Goal: Transaction & Acquisition: Purchase product/service

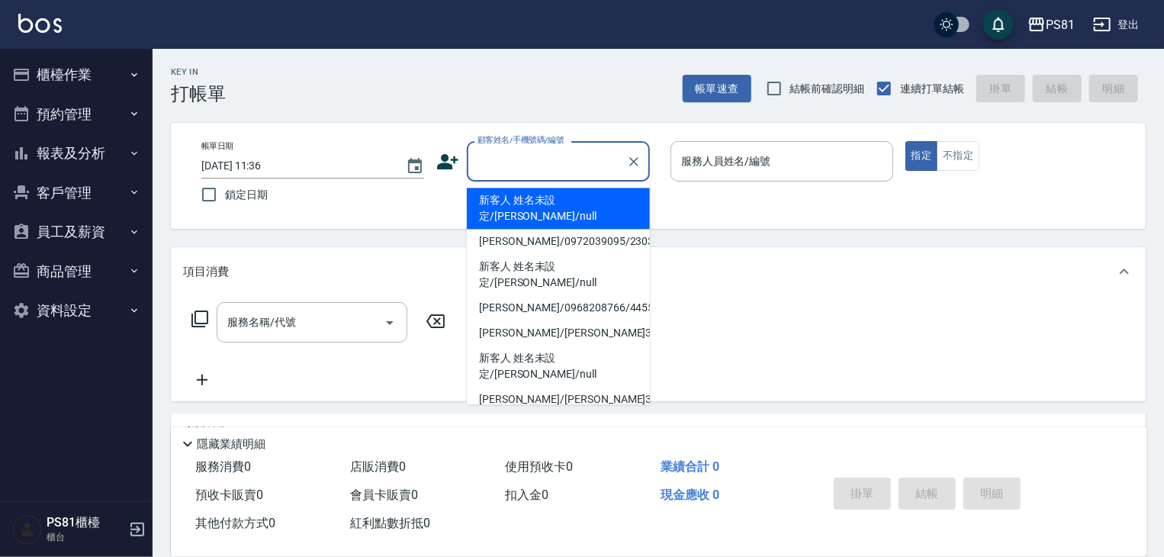
click at [513, 150] on input "顧客姓名/手機號碼/編號" at bounding box center [547, 161] width 146 height 27
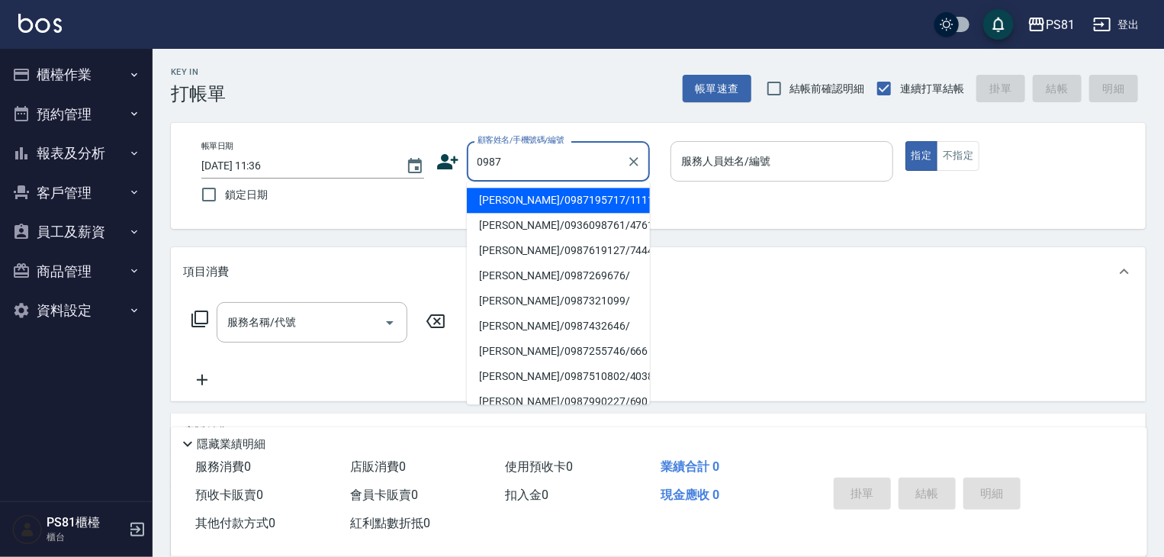
drag, startPoint x: 533, startPoint y: 207, endPoint x: 708, endPoint y: 178, distance: 177.8
click at [538, 202] on li "[PERSON_NAME]/0987195717/111111" at bounding box center [558, 200] width 183 height 25
type input "[PERSON_NAME]/0987195717/111111"
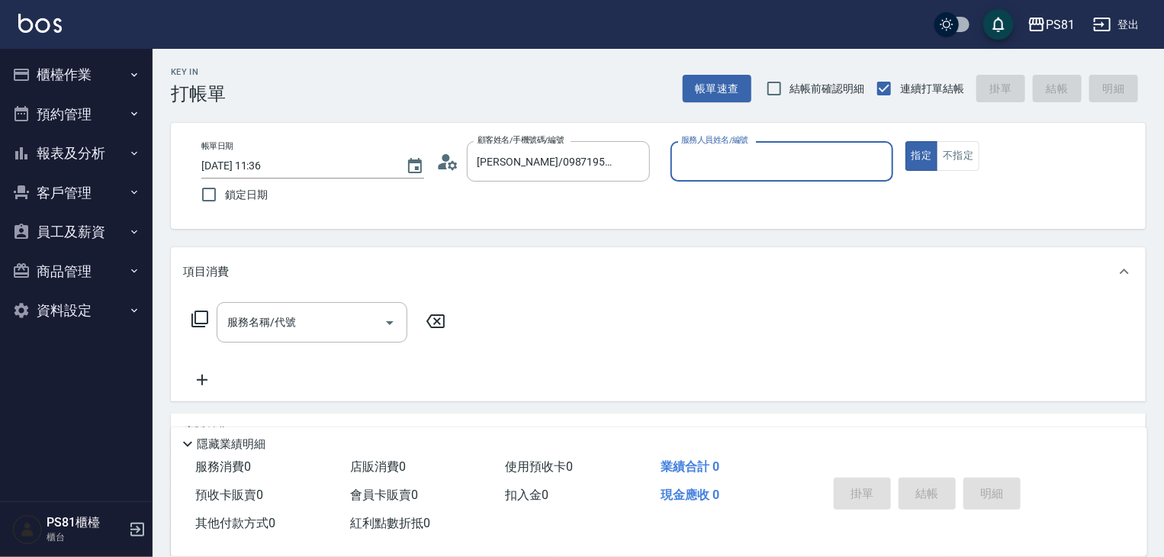
click at [711, 177] on div "服務人員姓名/編號" at bounding box center [782, 161] width 223 height 40
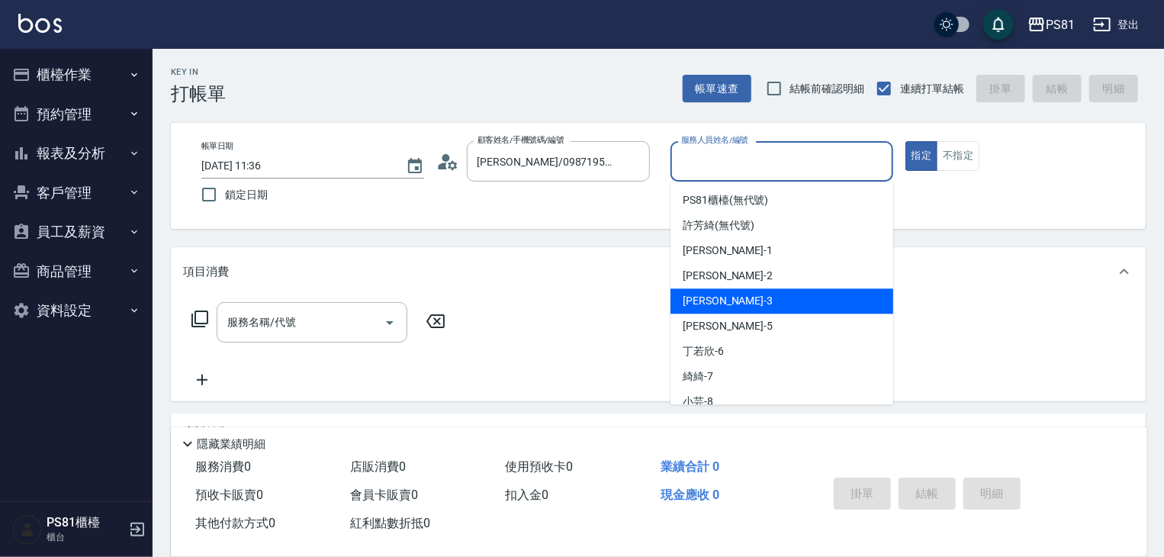
drag, startPoint x: 696, startPoint y: 297, endPoint x: 681, endPoint y: 294, distance: 15.6
click at [696, 296] on span "[PERSON_NAME] -3" at bounding box center [728, 301] width 90 height 16
type input "[PERSON_NAME]-3"
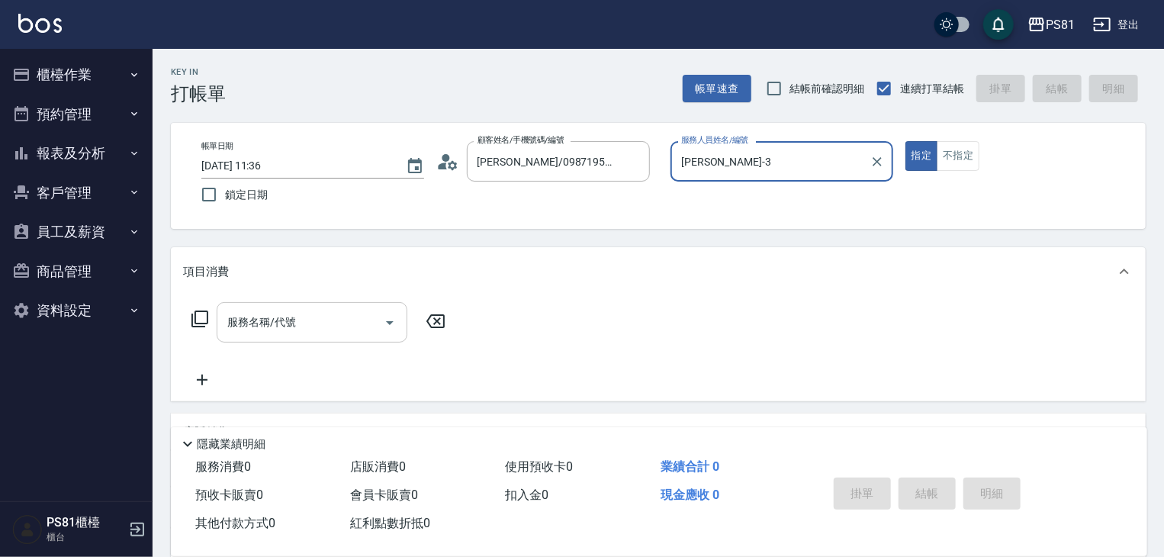
click at [320, 309] on div "服務名稱/代號" at bounding box center [312, 322] width 191 height 40
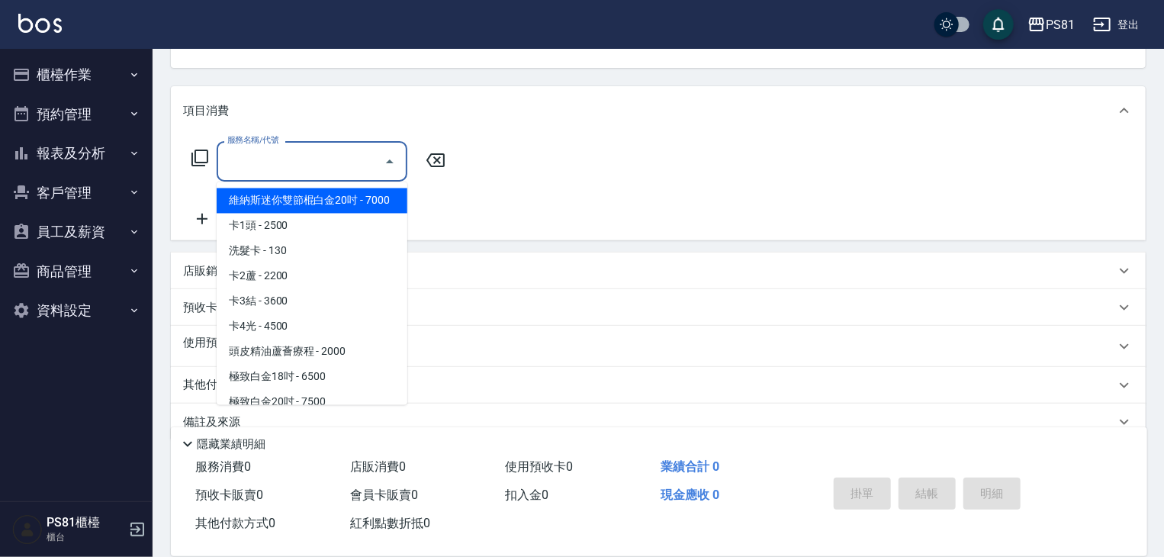
scroll to position [189, 0]
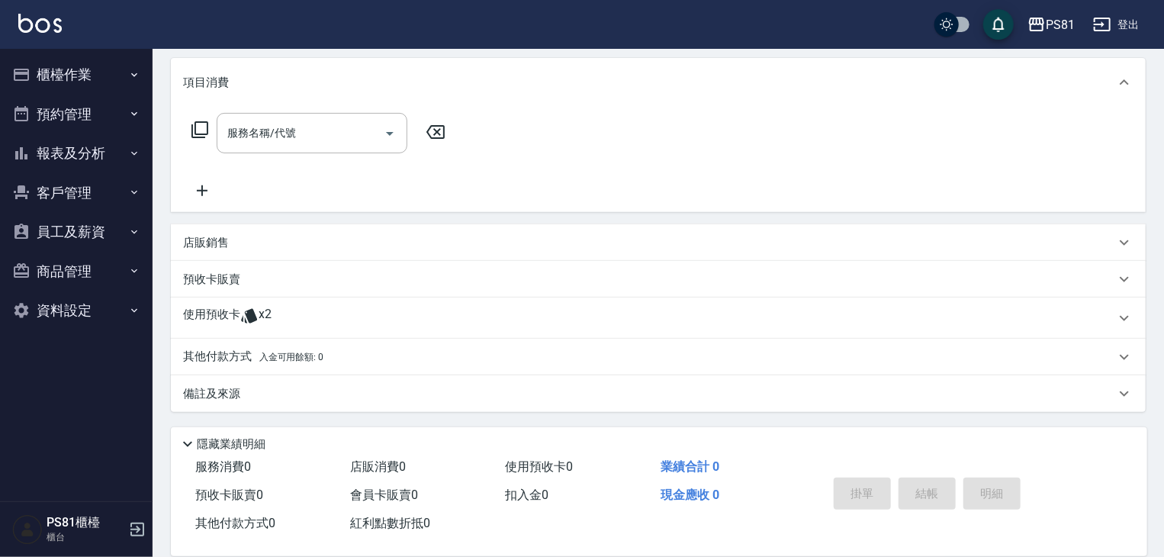
drag, startPoint x: 192, startPoint y: 251, endPoint x: 220, endPoint y: 243, distance: 28.5
click at [192, 251] on div "店販銷售" at bounding box center [658, 242] width 975 height 37
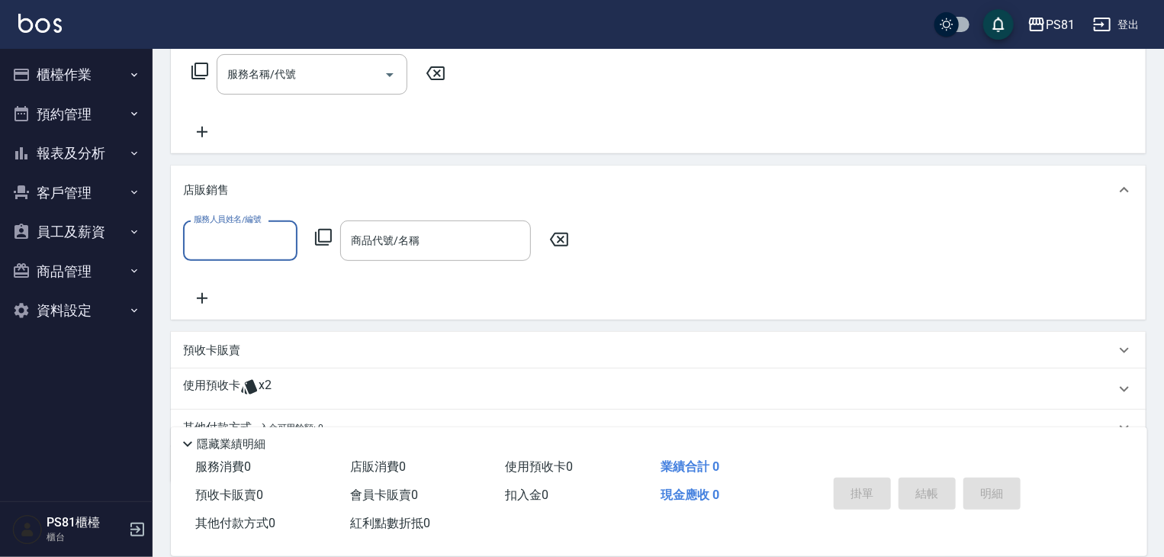
scroll to position [319, 0]
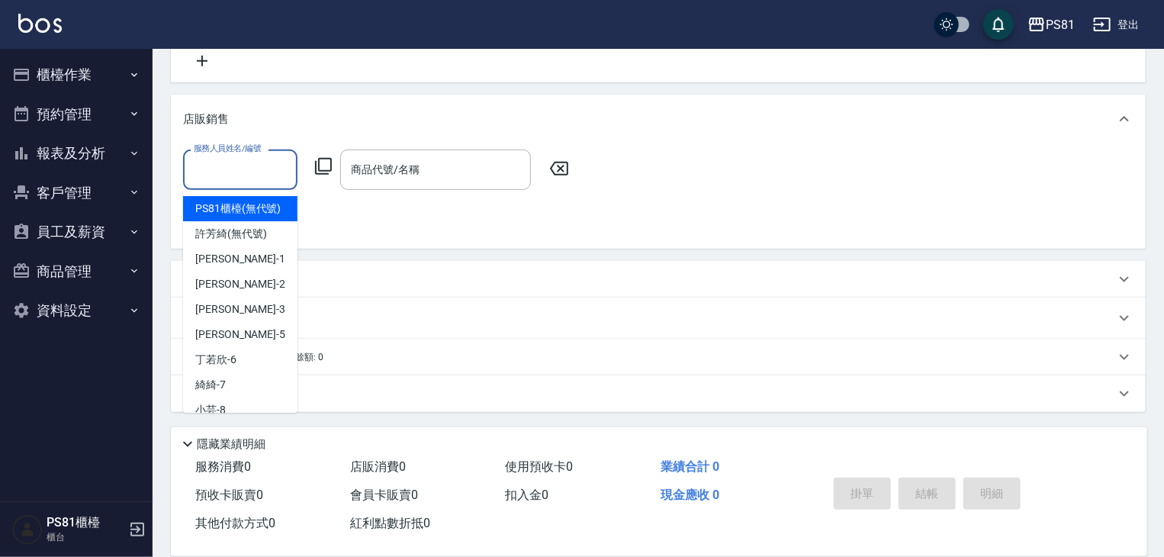
click at [241, 175] on input "服務人員姓名/編號" at bounding box center [240, 169] width 101 height 27
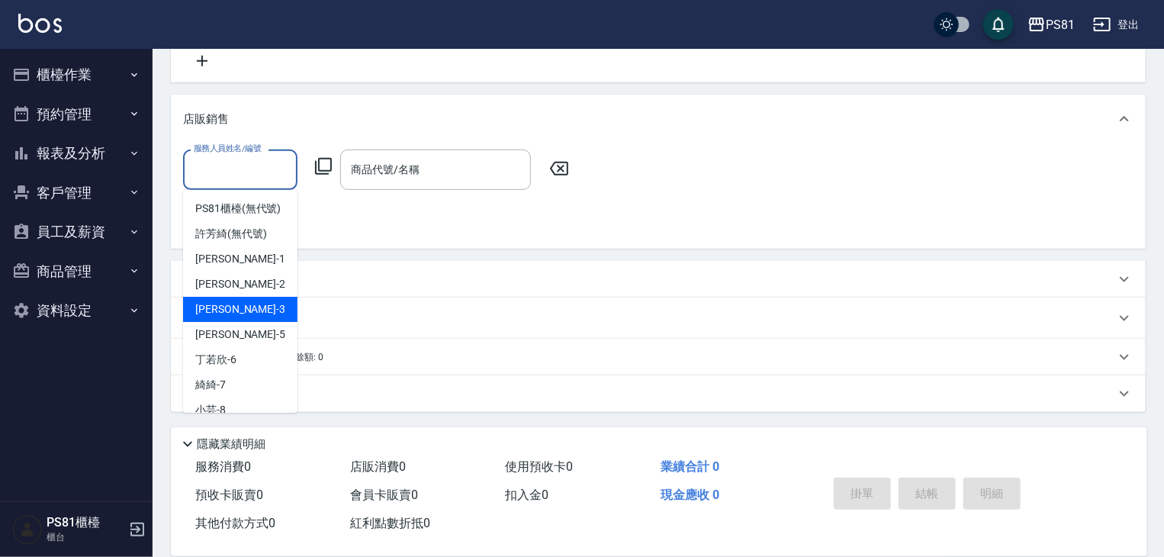
click at [276, 321] on div "[PERSON_NAME] -3" at bounding box center [240, 309] width 114 height 25
type input "[PERSON_NAME]-3"
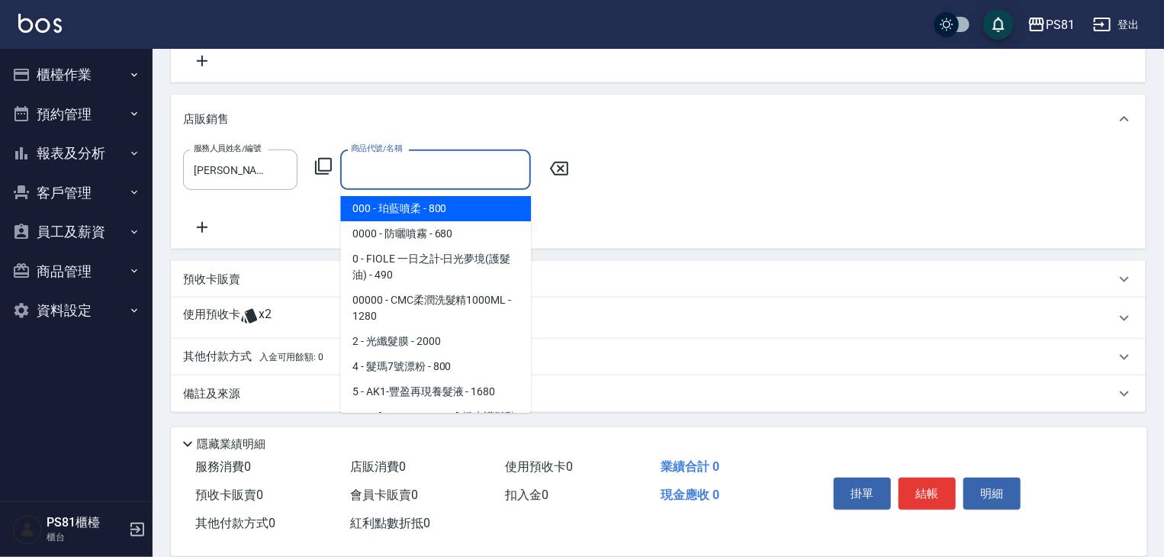
click at [447, 178] on input "商品代號/名稱" at bounding box center [435, 169] width 177 height 27
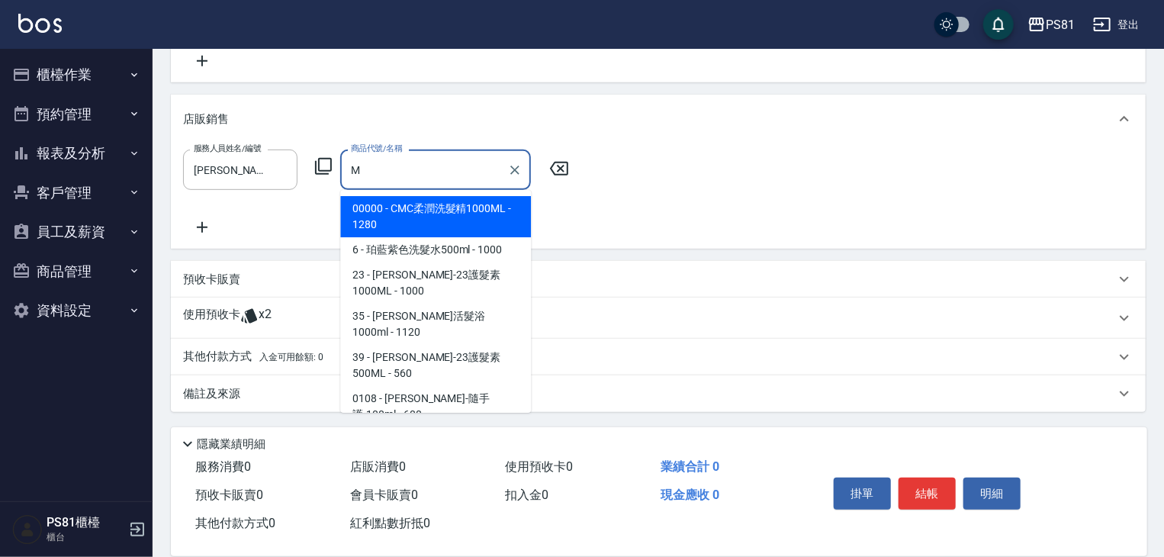
type input "M"
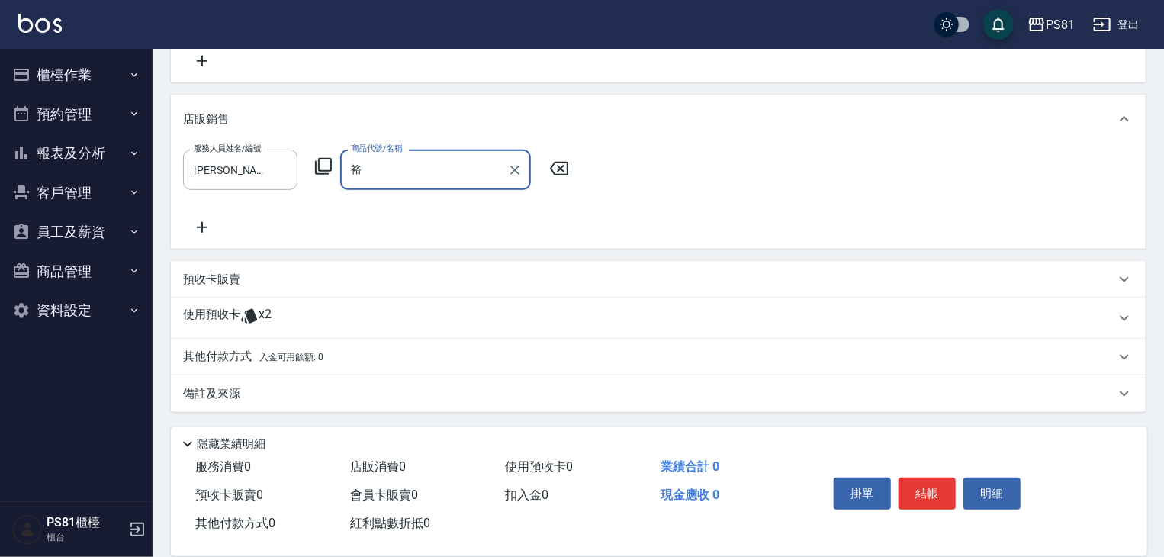
type input "愈"
type input "書"
click at [452, 189] on body "PS81 登出 櫃檯作業 打帳單 帳單列表 掛單列表 座位開單 營業儀表板 現金收支登錄 材料自購登錄 每日結帳 排班表 現場電腦打卡 預約管理 預約管理 單…" at bounding box center [582, 119] width 1164 height 876
type input "疏"
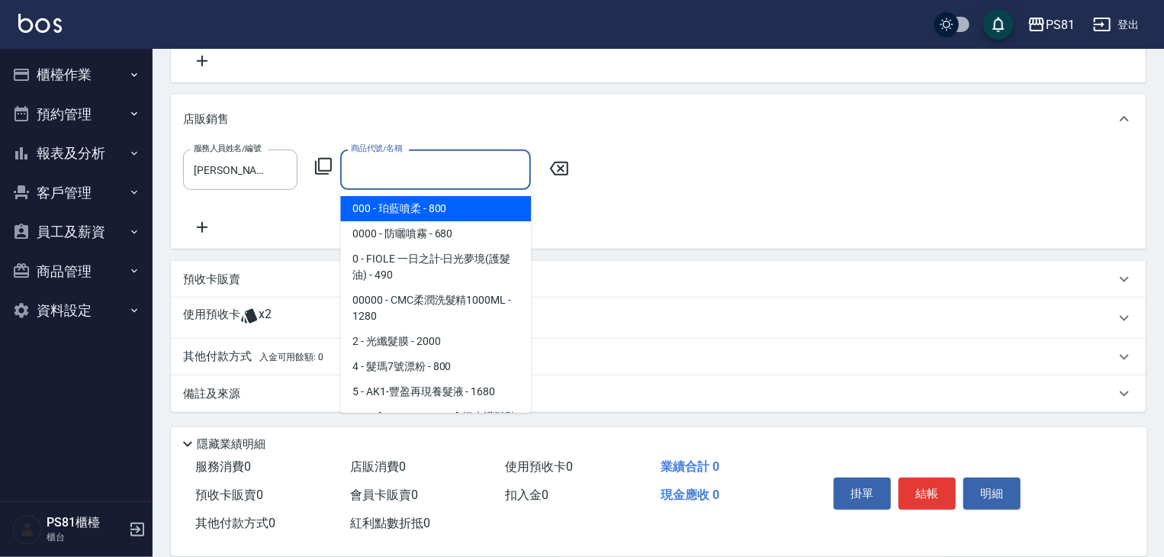
click at [313, 164] on div "服務人員姓名/編號 [PERSON_NAME]-3 服務人員姓名/編號 商品代號/名稱 商品代號/名稱" at bounding box center [380, 170] width 395 height 40
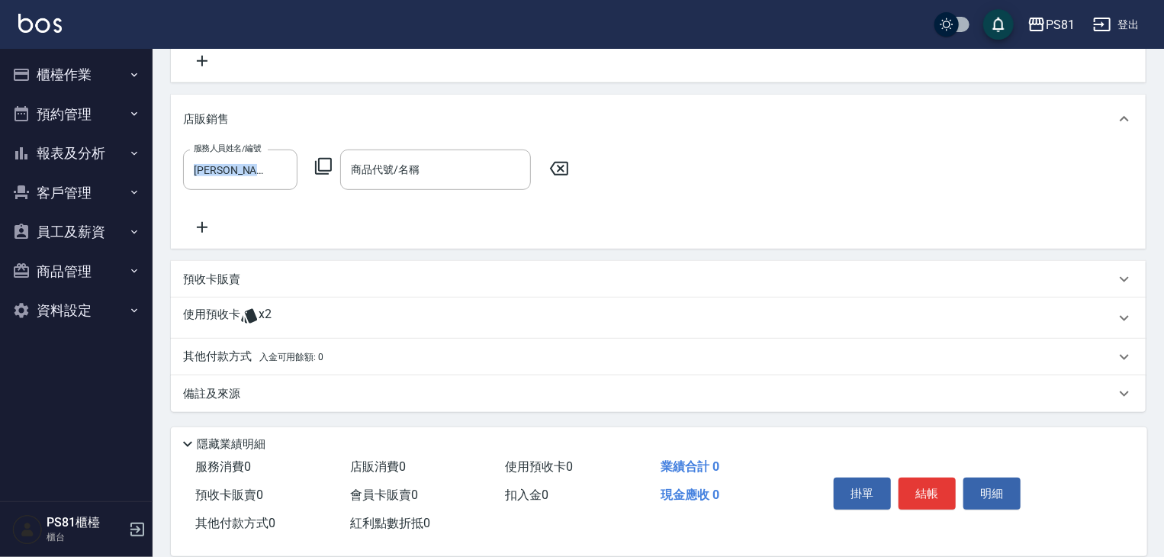
click at [319, 162] on icon at bounding box center [323, 166] width 18 height 18
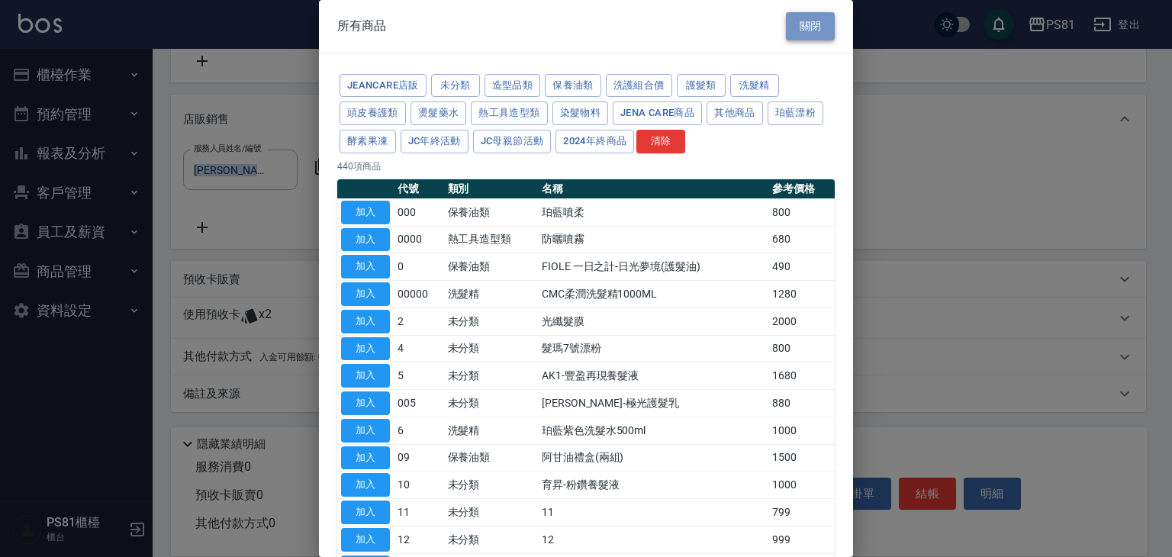
click at [806, 25] on button "關閉" at bounding box center [810, 26] width 49 height 28
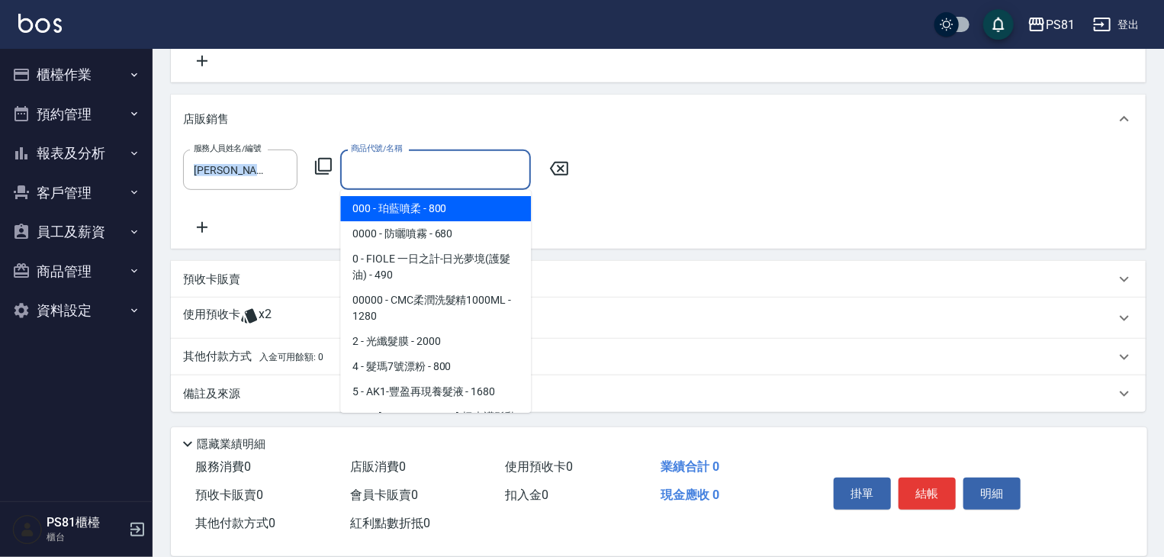
click at [396, 169] on input "商品代號/名稱" at bounding box center [435, 169] width 177 height 27
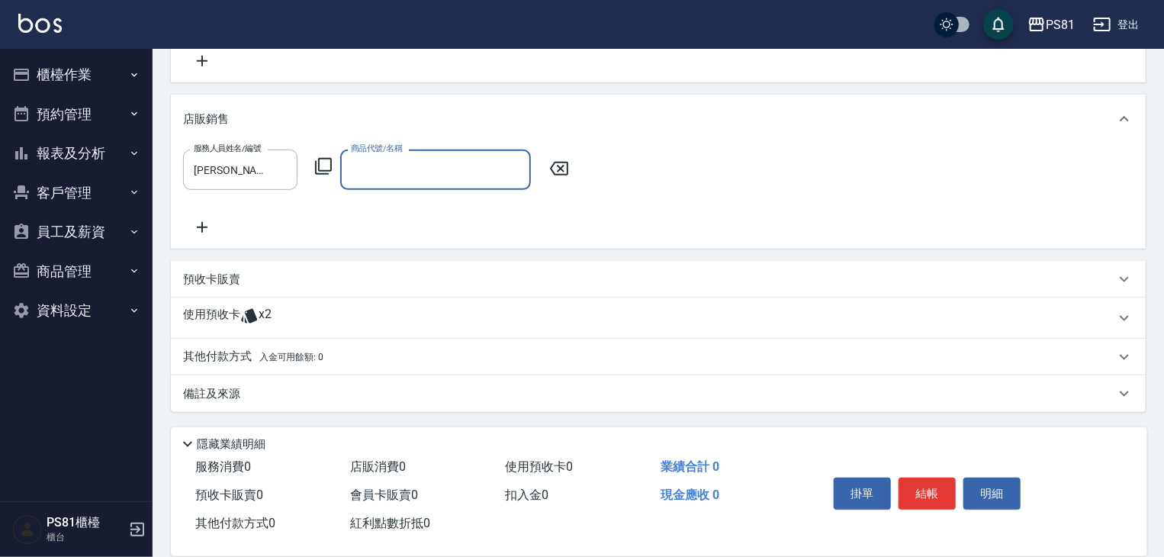
click at [395, 175] on input "商品代號/名稱" at bounding box center [435, 169] width 177 height 27
type input "抒"
type input "酥"
type input "ㄘ"
type input "抒"
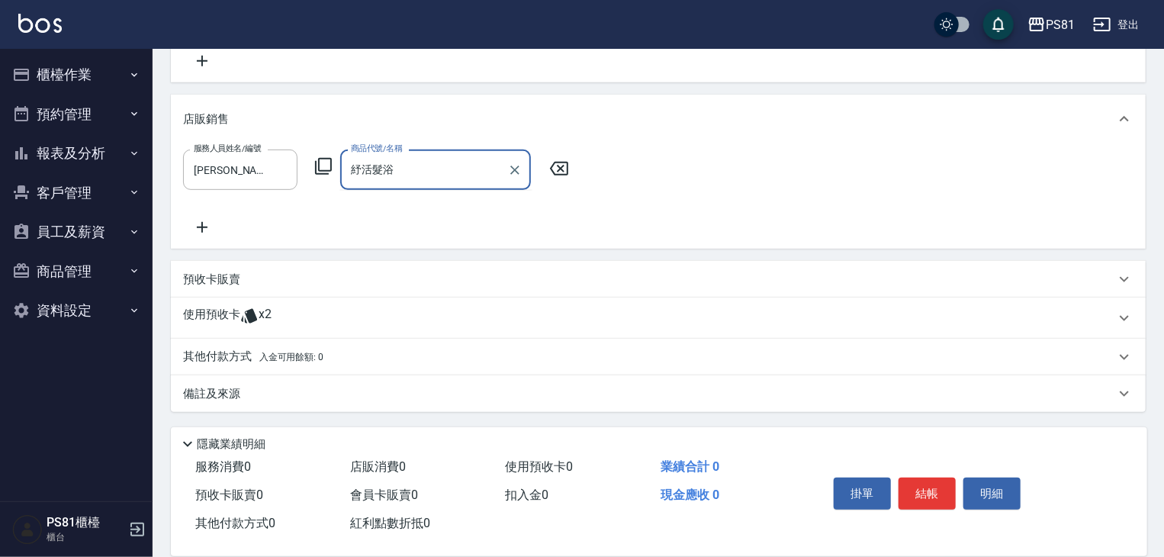
type input "undefined"
click at [397, 175] on input "undefined" at bounding box center [424, 169] width 154 height 27
drag, startPoint x: 402, startPoint y: 174, endPoint x: 337, endPoint y: 170, distance: 65.0
click at [336, 170] on div "服務人員姓名/編號 [PERSON_NAME]-3 服務人員姓名/編號 商品代號/名稱 undefined 商品代號/名稱" at bounding box center [380, 170] width 395 height 40
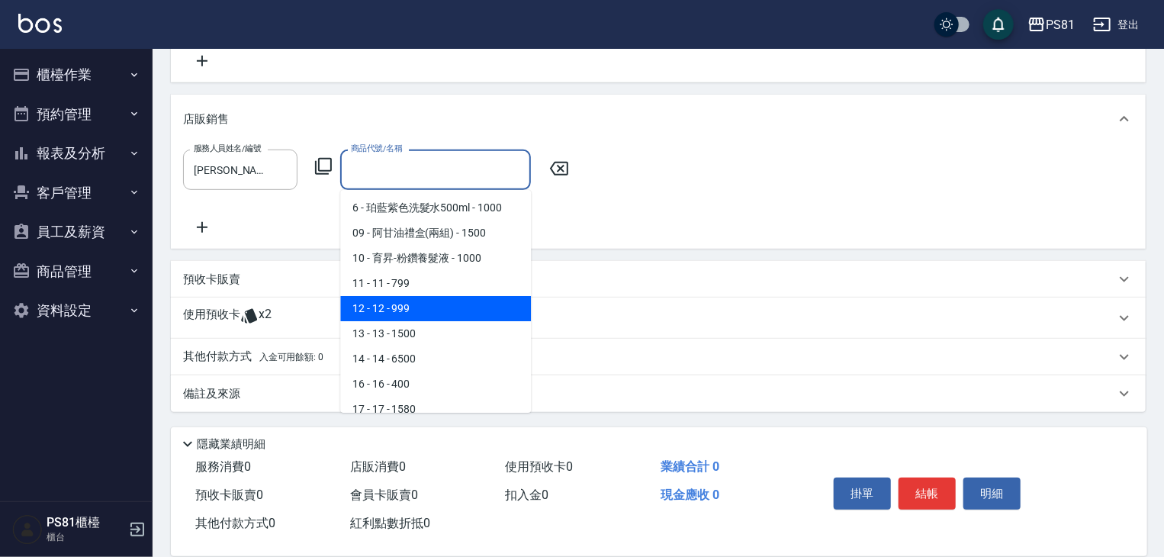
scroll to position [76, 0]
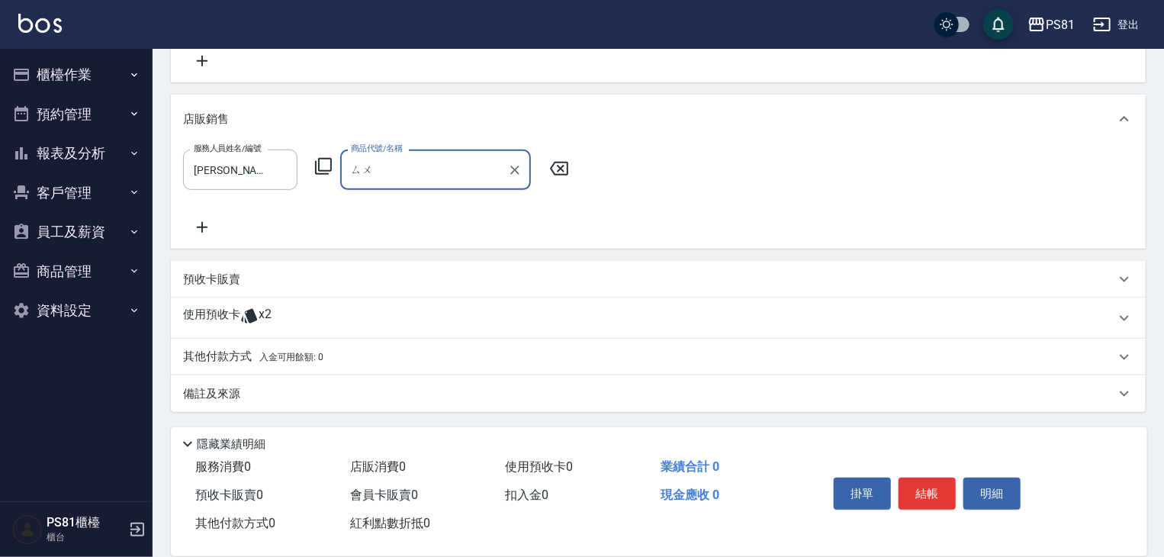
type input "酥"
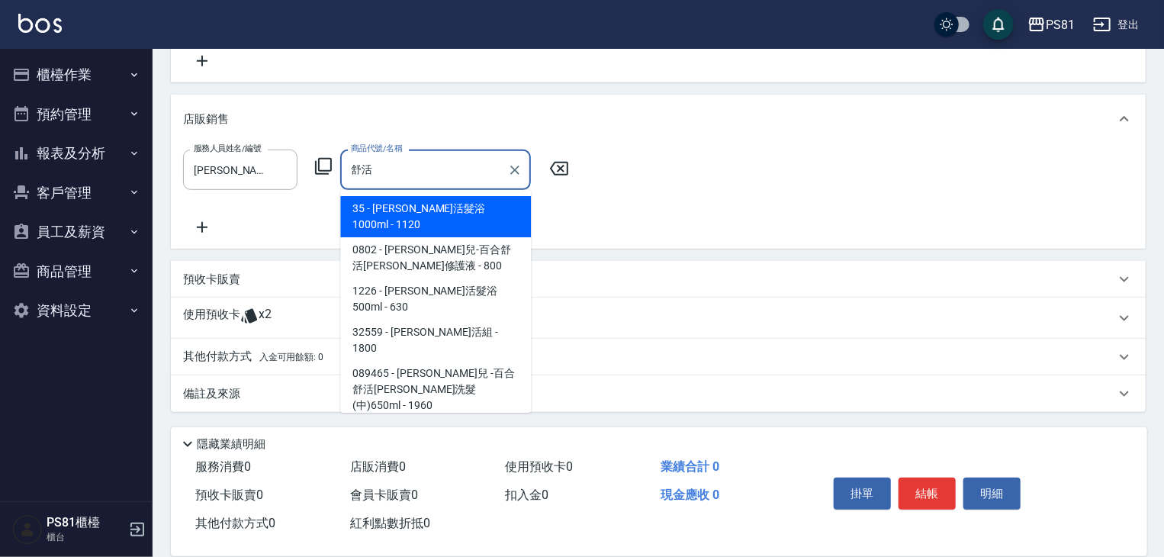
click at [420, 202] on span "35 - [PERSON_NAME]活髮浴1000ml - 1120" at bounding box center [435, 216] width 191 height 41
type input "華旭-舒活髮浴1000ml"
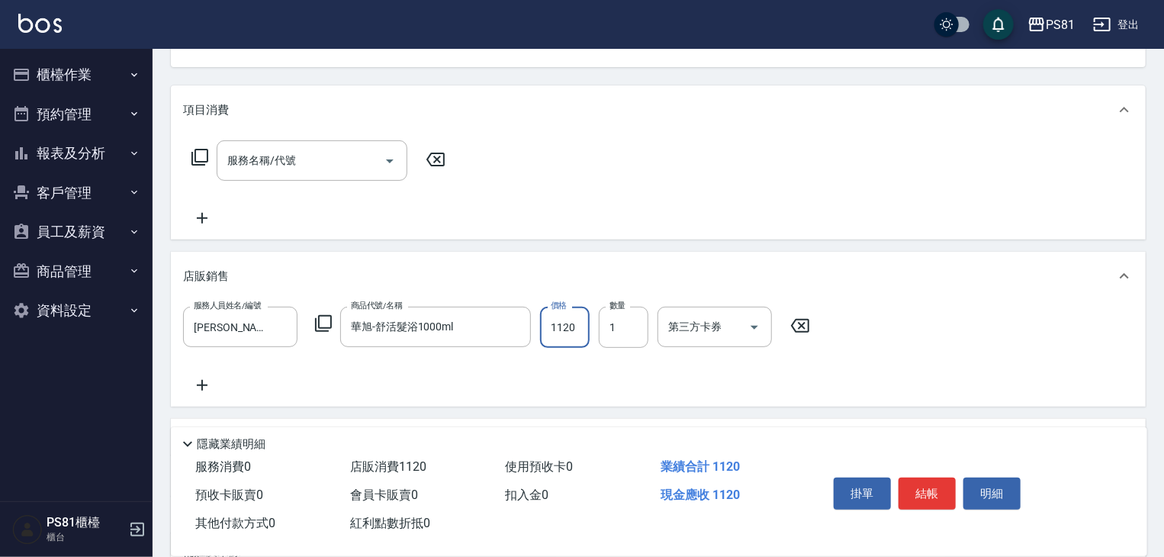
scroll to position [0, 0]
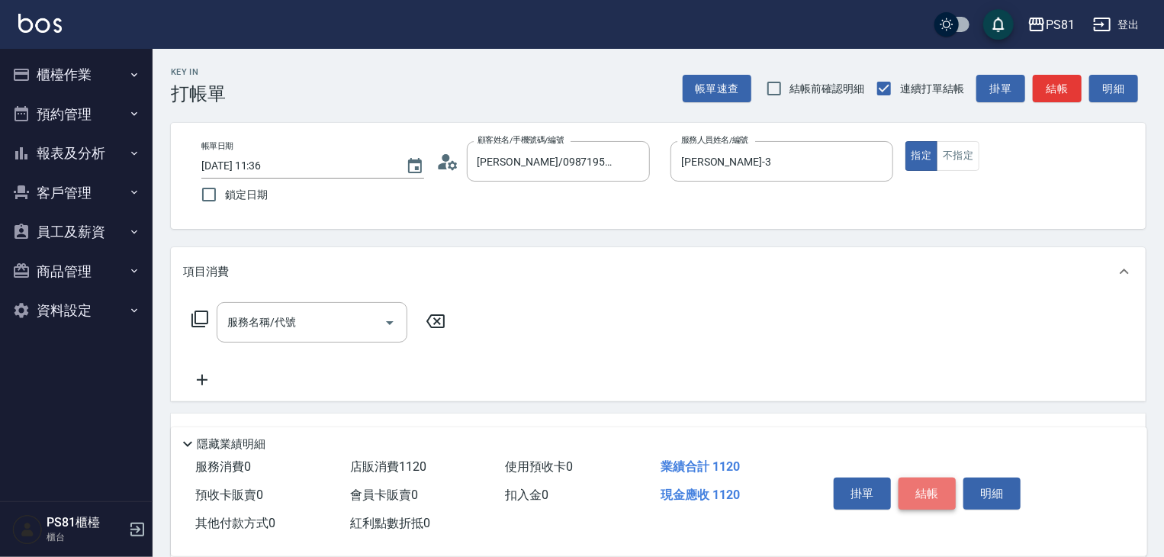
click at [915, 478] on button "結帳" at bounding box center [927, 494] width 57 height 32
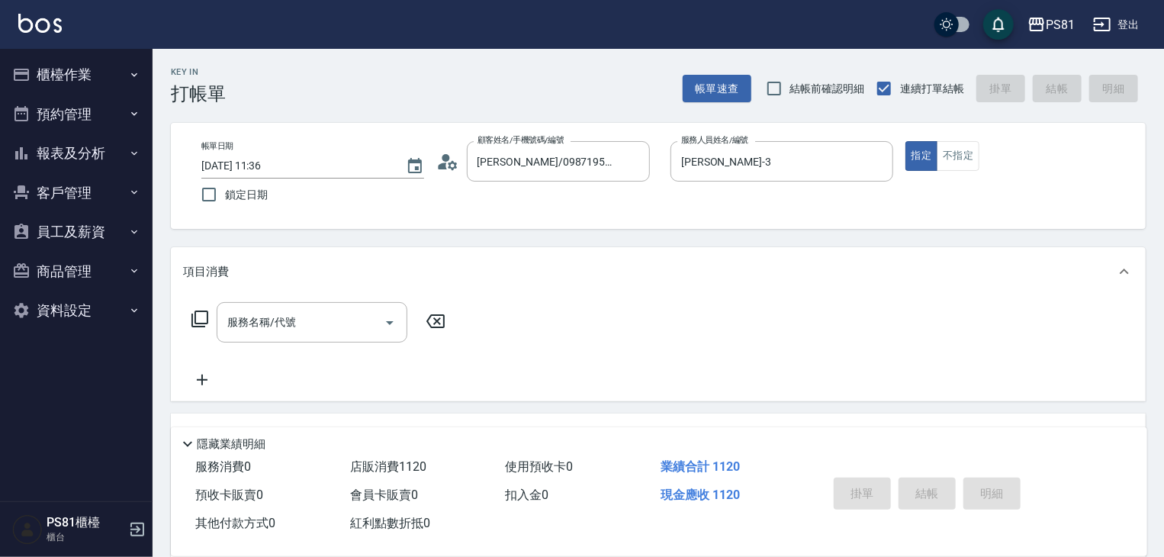
type input "[DATE] 11:38"
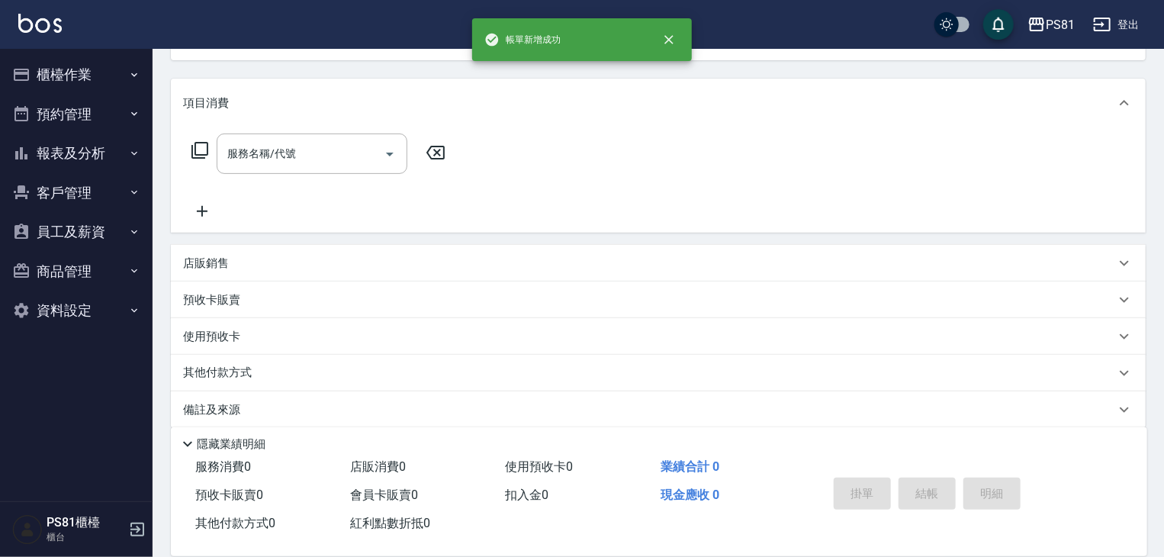
scroll to position [185, 0]
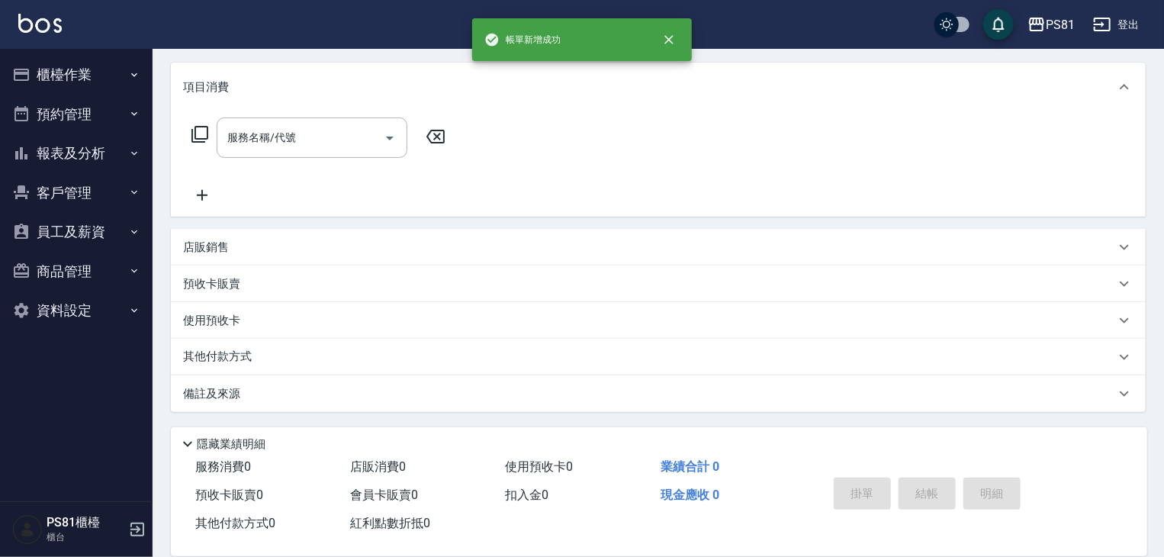
click at [107, 105] on button "預約管理" at bounding box center [76, 115] width 140 height 40
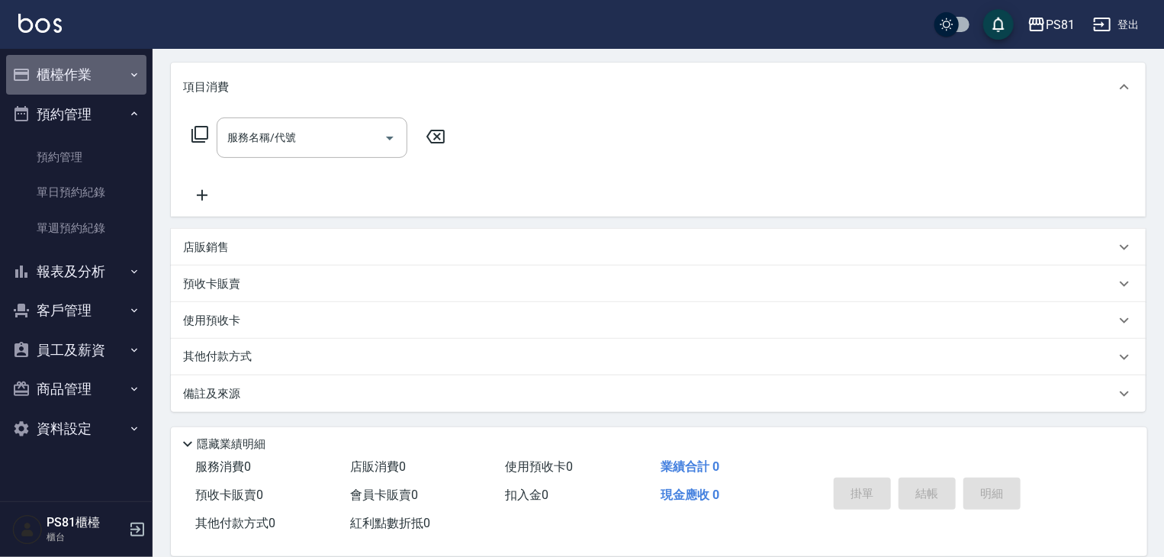
click at [111, 83] on button "櫃檯作業" at bounding box center [76, 75] width 140 height 40
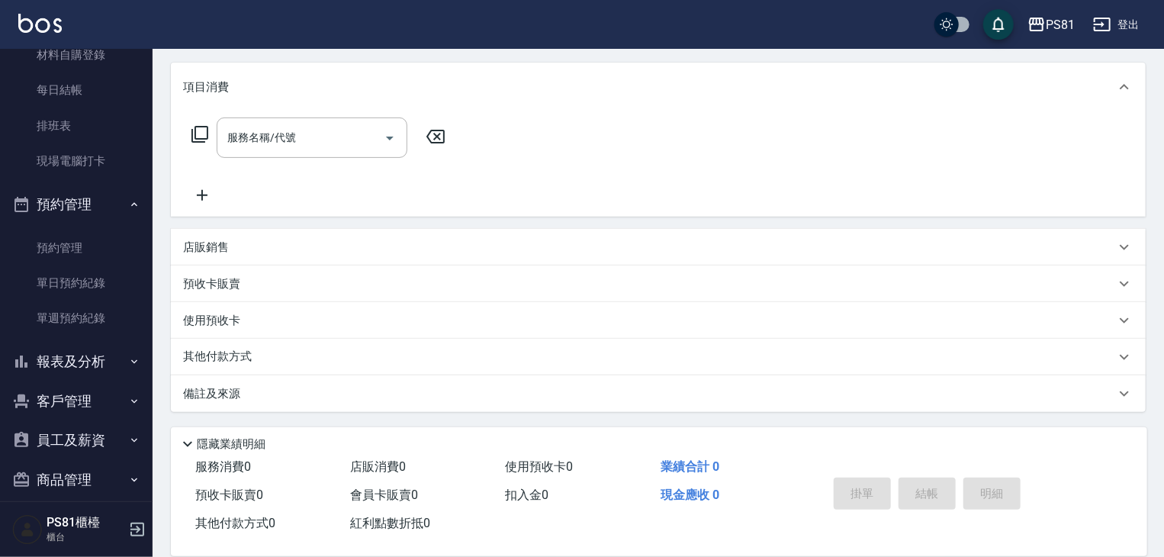
scroll to position [330, 0]
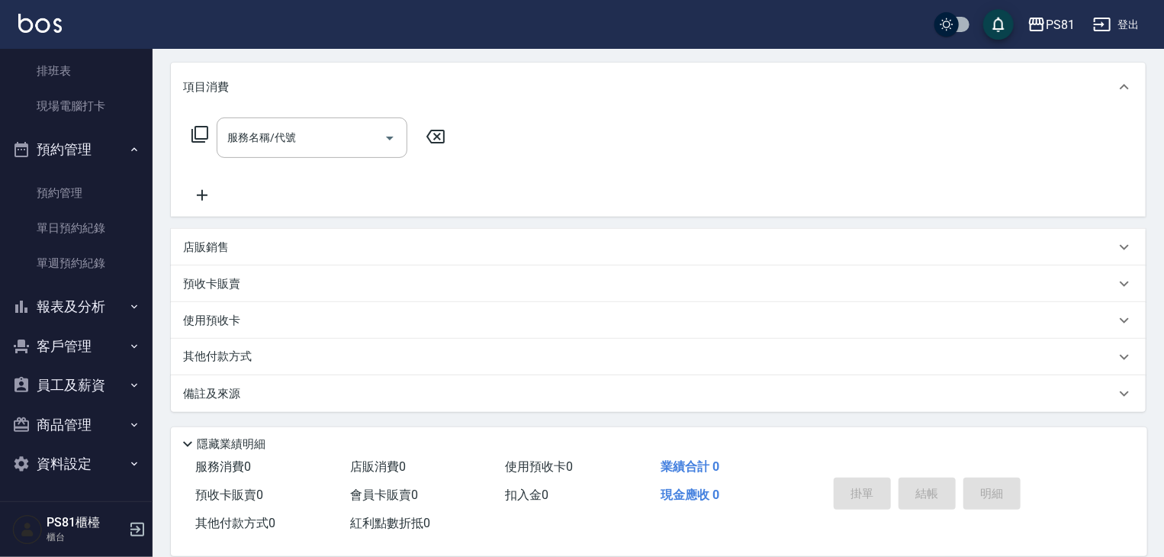
click at [95, 288] on button "報表及分析" at bounding box center [76, 307] width 140 height 40
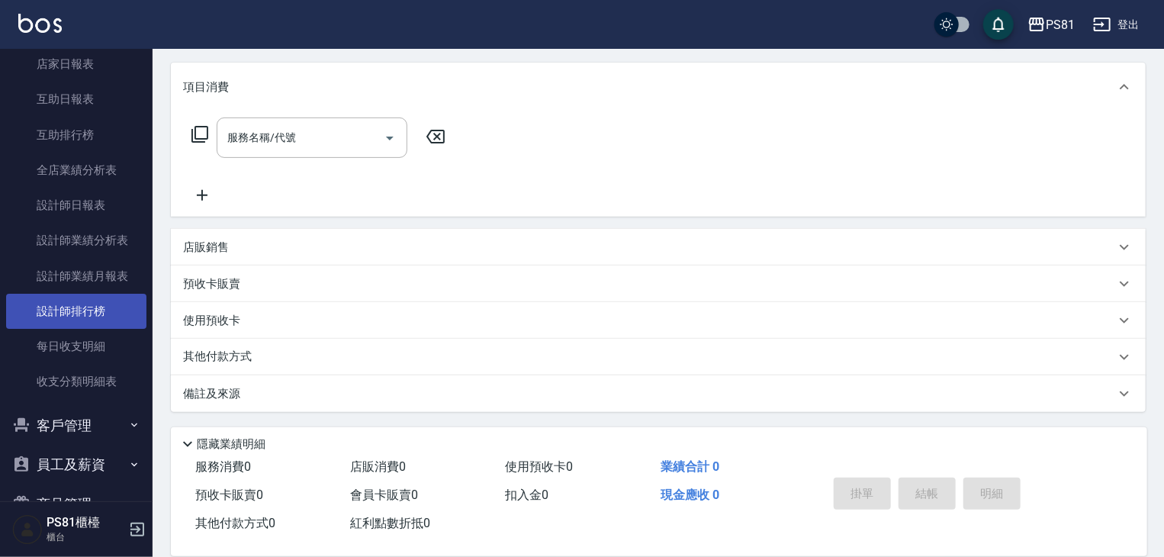
scroll to position [730, 0]
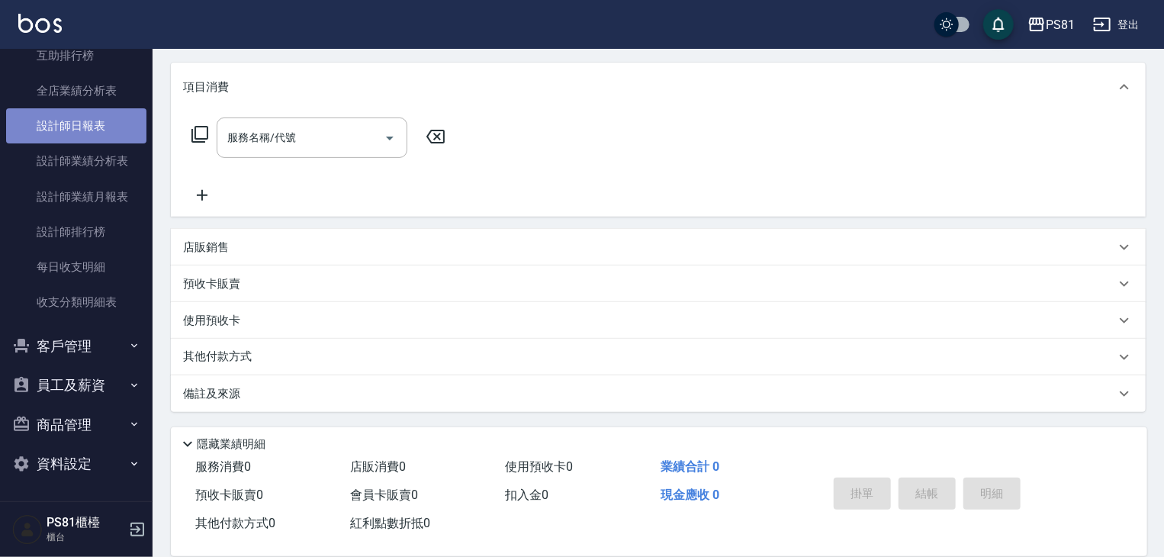
click at [76, 131] on link "設計師日報表" at bounding box center [76, 125] width 140 height 35
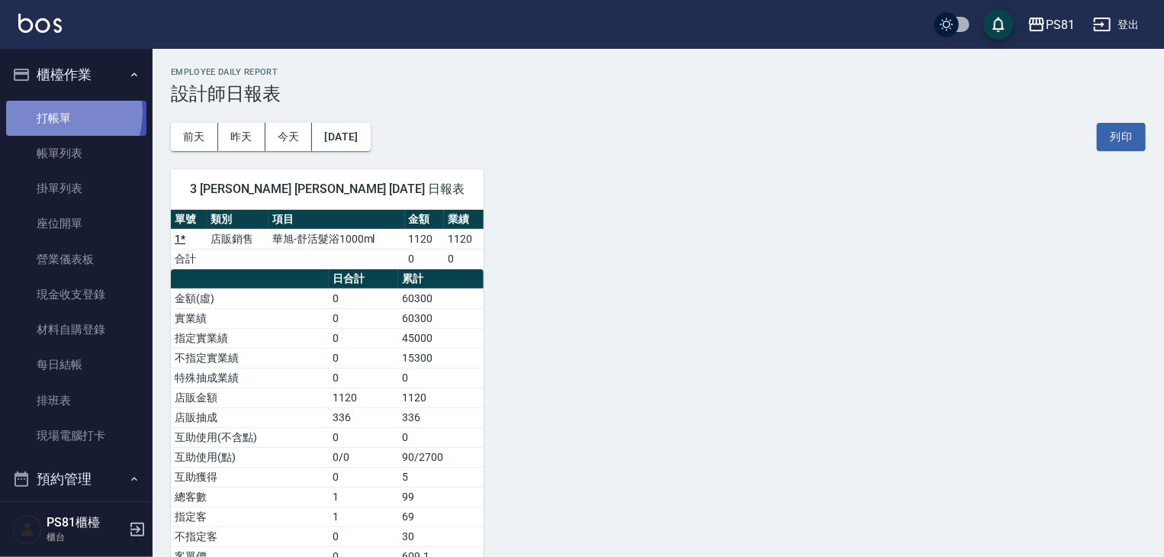
click at [59, 112] on link "打帳單" at bounding box center [76, 118] width 140 height 35
